Goal: Find specific page/section: Find specific page/section

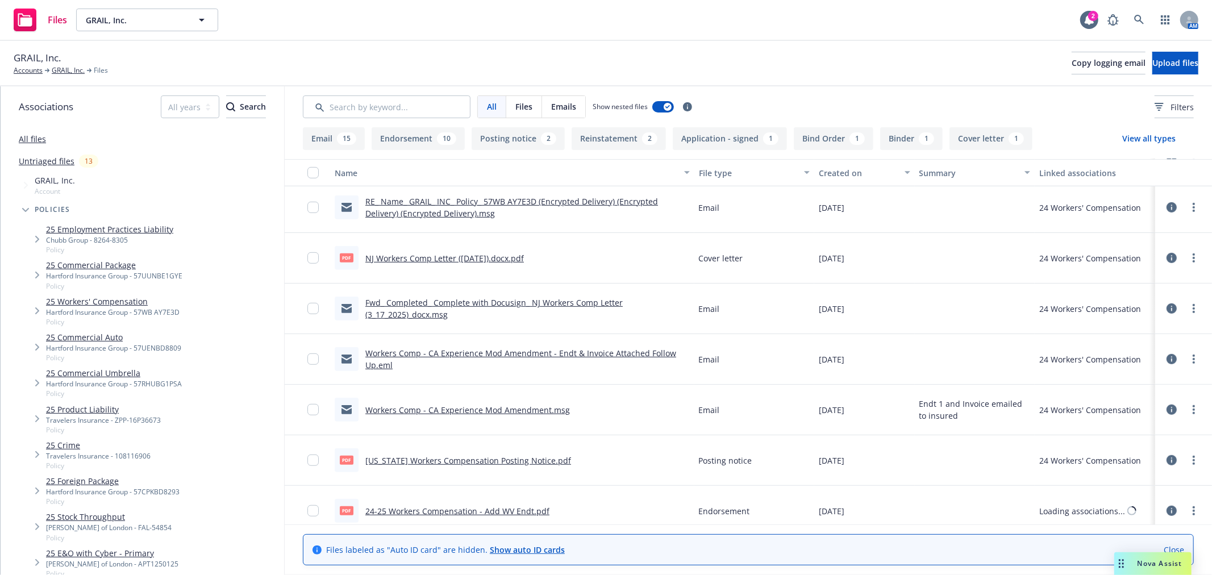
scroll to position [947, 0]
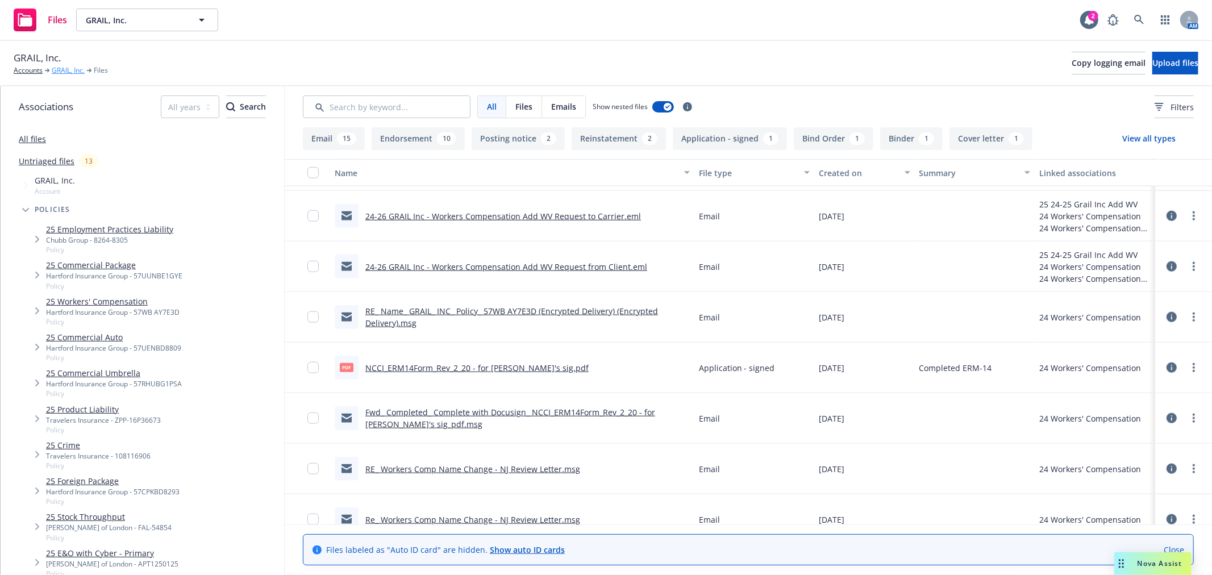
click at [74, 67] on link "GRAIL, Inc." at bounding box center [68, 70] width 33 height 10
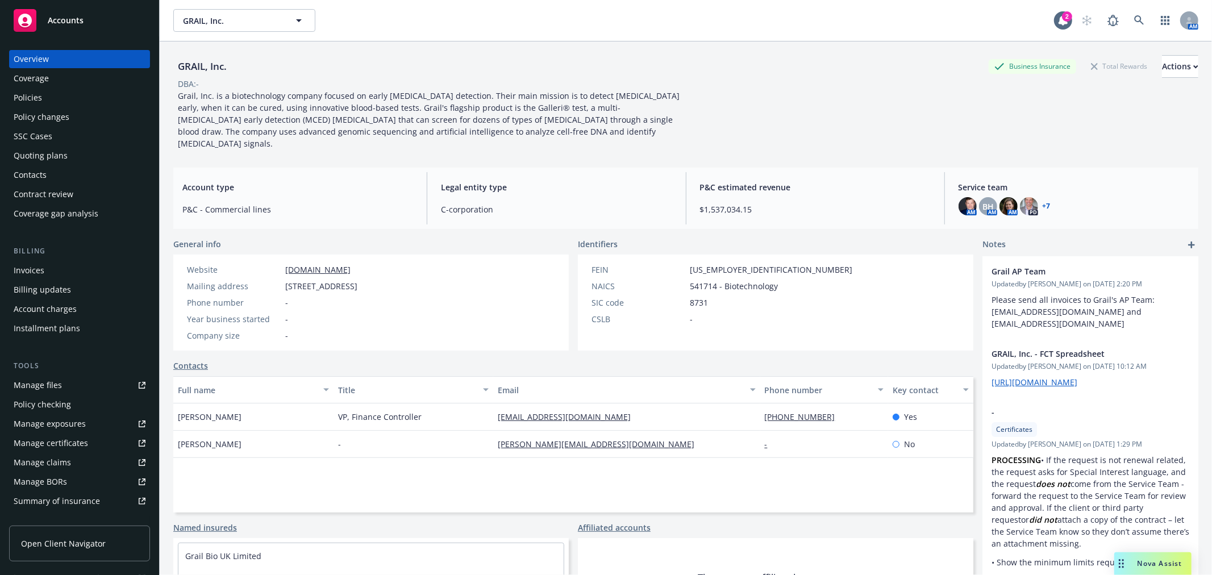
click at [28, 93] on div "Policies" at bounding box center [28, 98] width 28 height 18
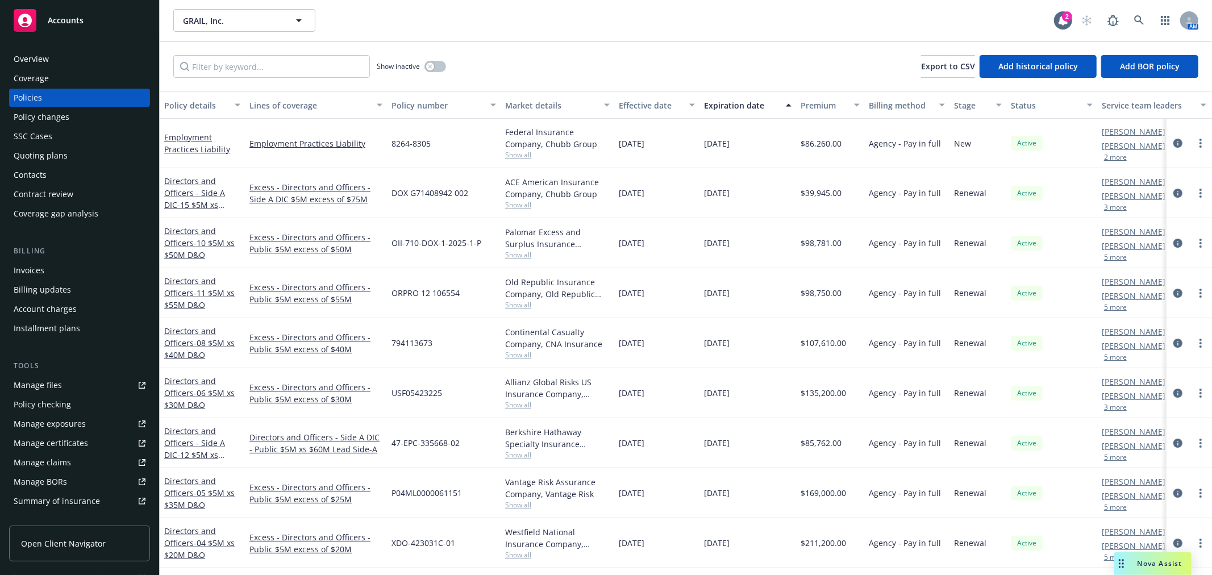
click at [63, 55] on div "Overview" at bounding box center [80, 59] width 132 height 18
